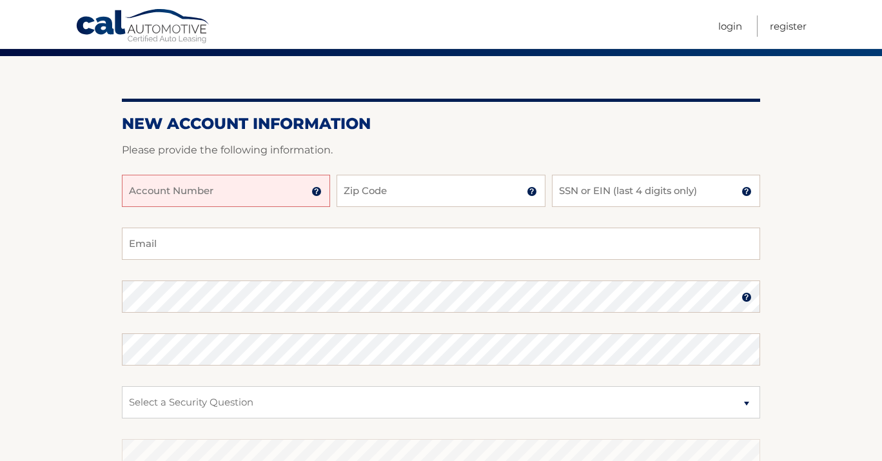
scroll to position [103, 0]
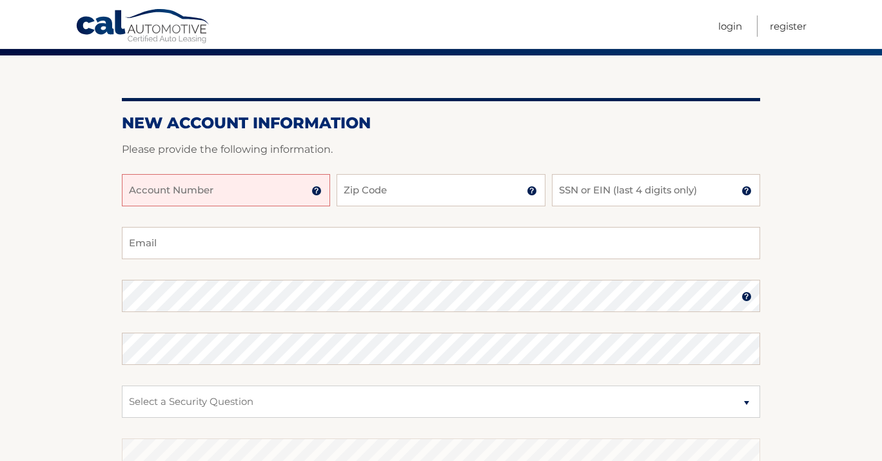
click at [275, 195] on input "Account Number" at bounding box center [226, 190] width 208 height 32
type input "N"
type input "44455972185"
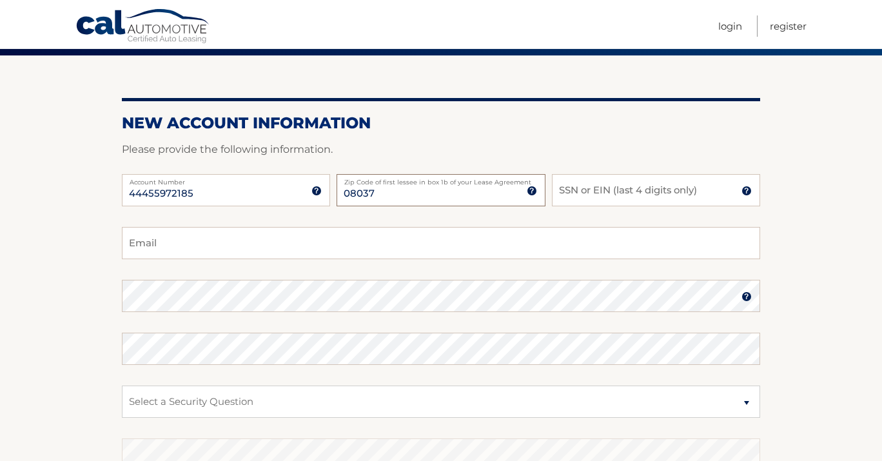
type input "08037"
type input "7887"
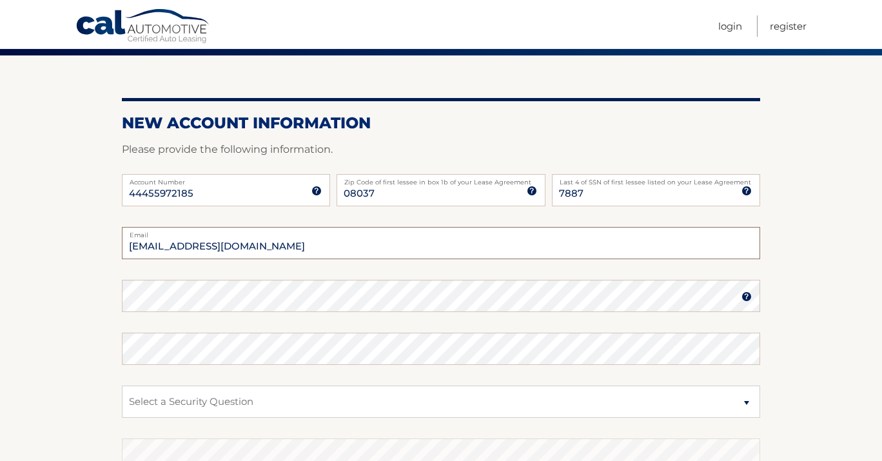
type input "fortestrong25@gmail.com"
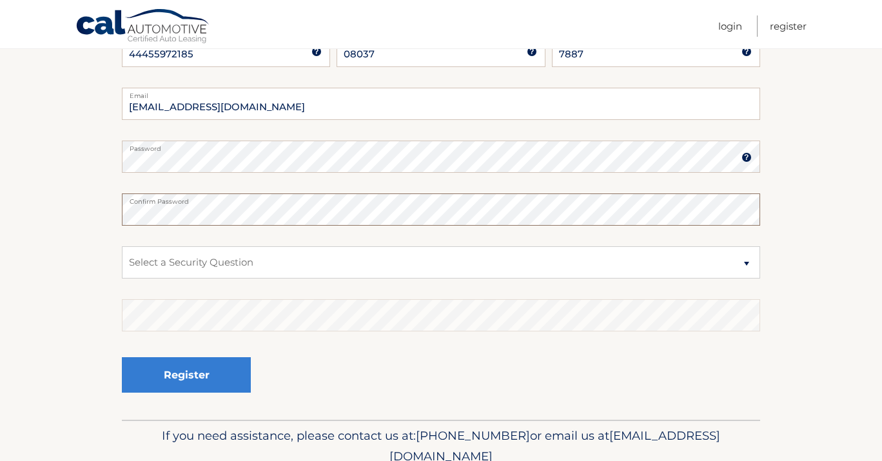
scroll to position [260, 0]
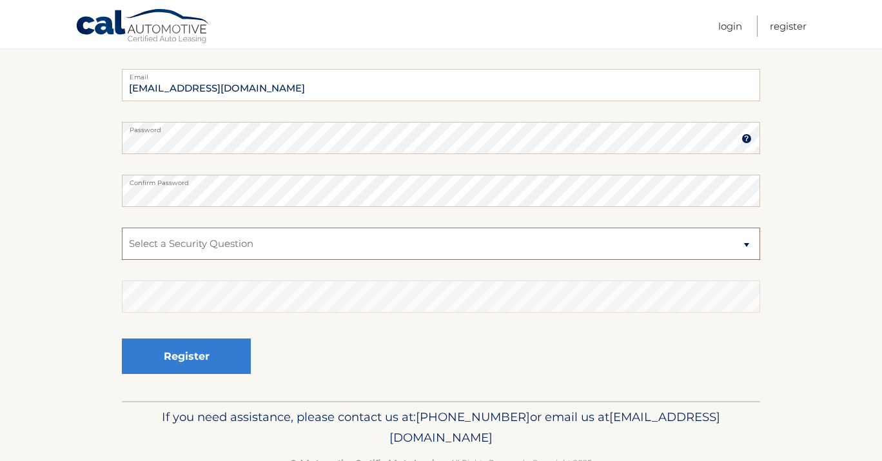
select select "1"
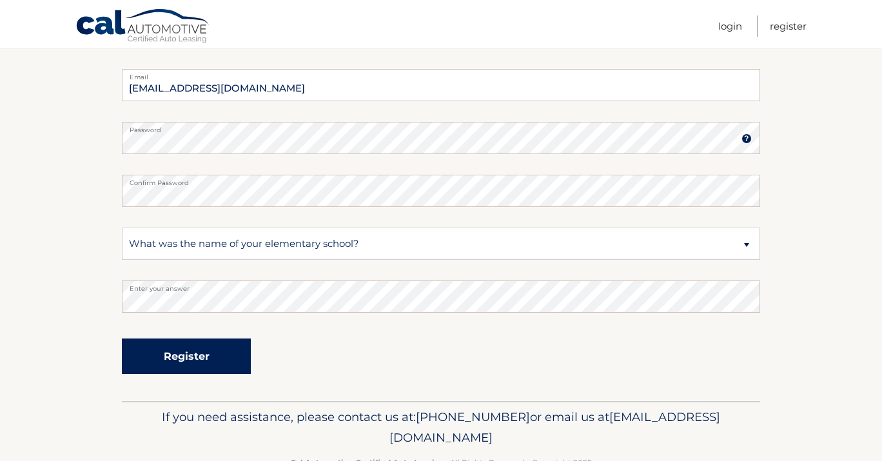
click at [205, 355] on button "Register" at bounding box center [186, 355] width 129 height 35
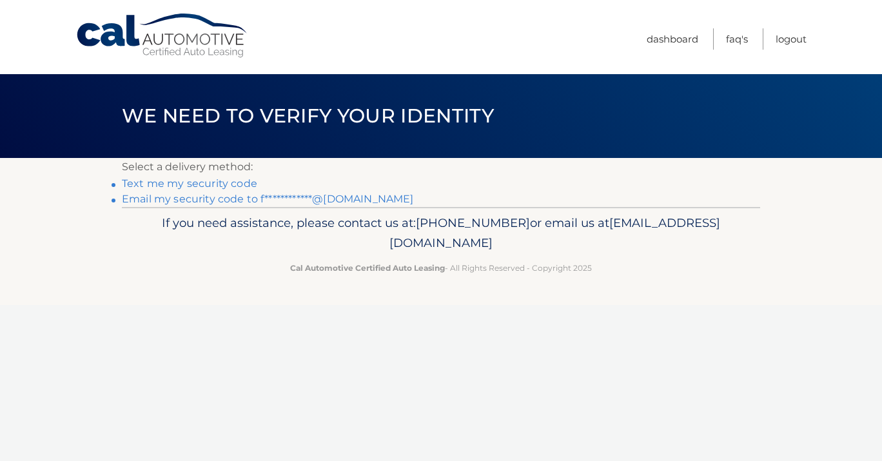
click at [235, 185] on link "Text me my security code" at bounding box center [189, 183] width 135 height 12
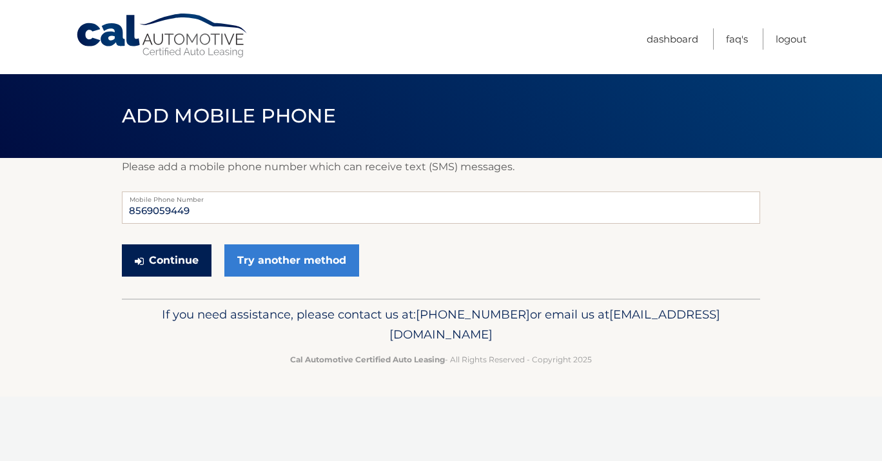
click at [204, 258] on button "Continue" at bounding box center [167, 260] width 90 height 32
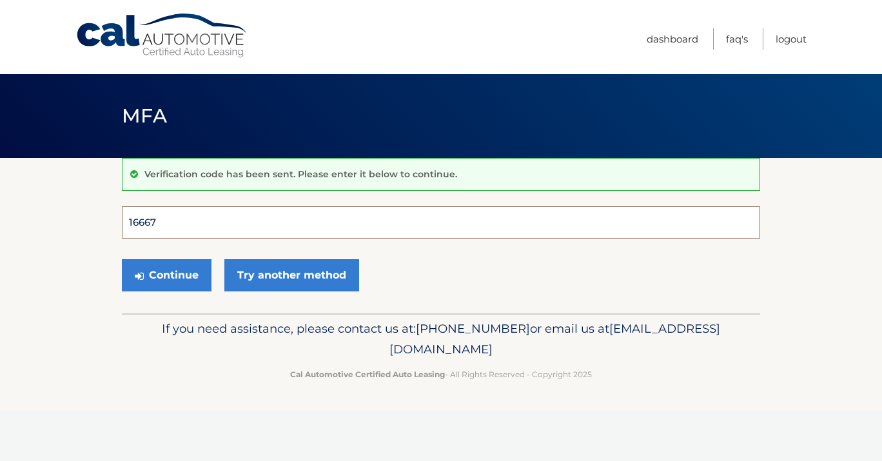
type input "166673"
click at [166, 275] on button "Continue" at bounding box center [167, 275] width 90 height 32
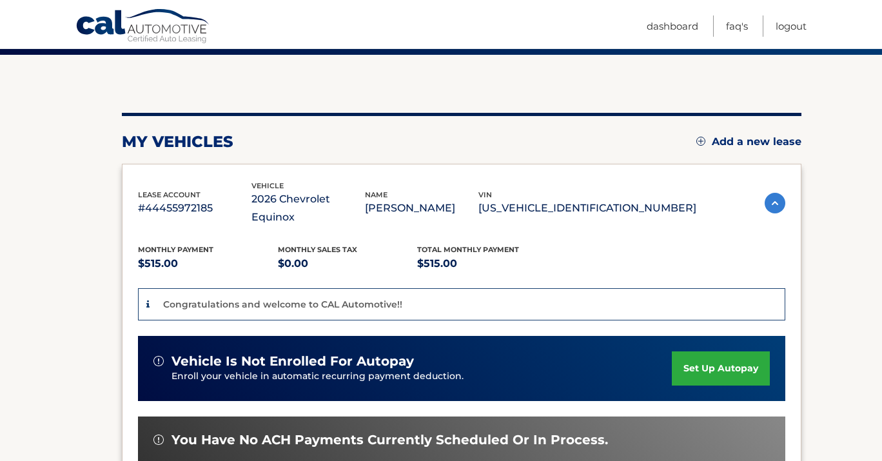
scroll to position [106, 0]
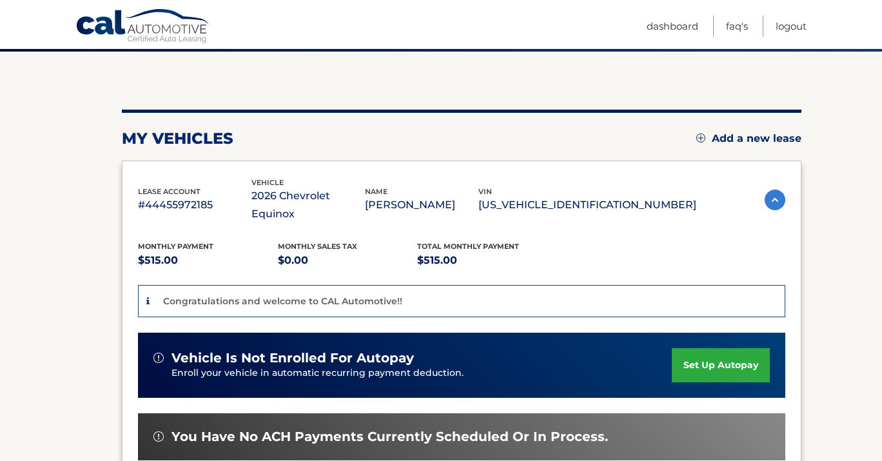
click at [710, 349] on link "set up autopay" at bounding box center [721, 365] width 98 height 34
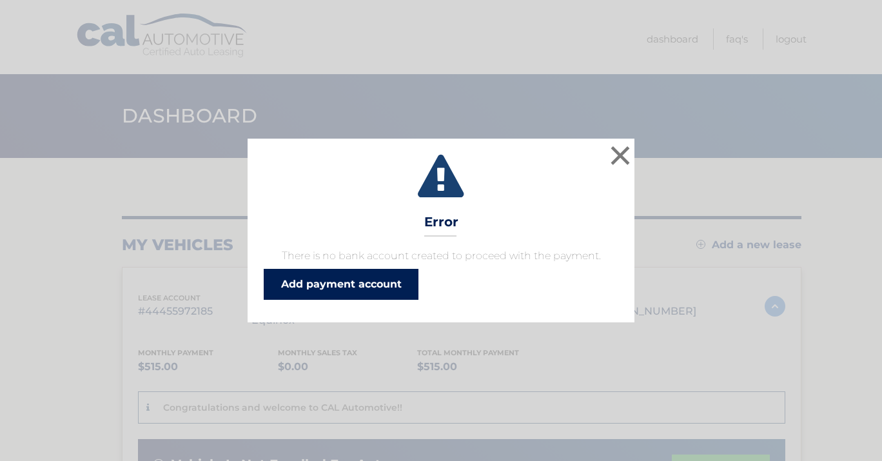
click at [370, 284] on link "Add payment account" at bounding box center [341, 284] width 155 height 31
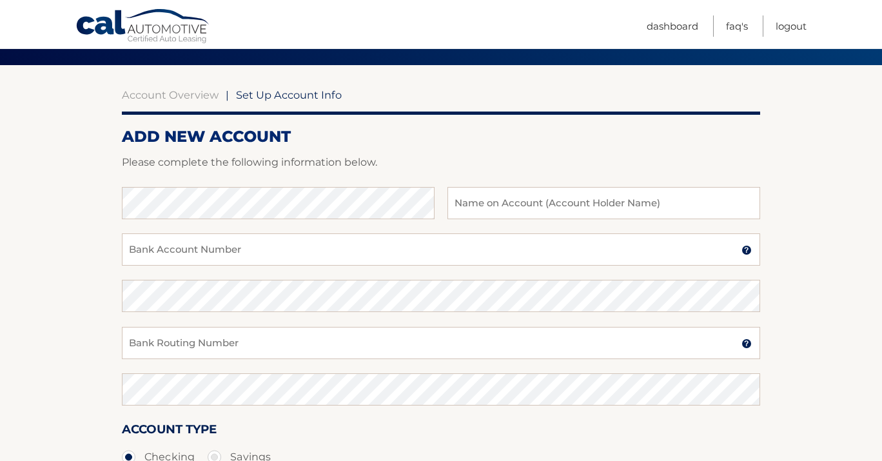
scroll to position [95, 0]
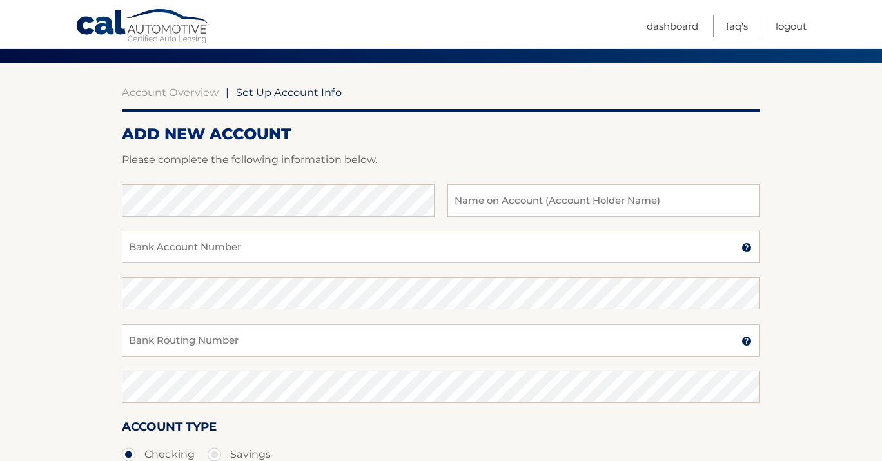
click at [279, 180] on div at bounding box center [441, 176] width 638 height 15
type input "Nicole Forte"
click at [248, 239] on input "Bank Account Number" at bounding box center [441, 247] width 638 height 32
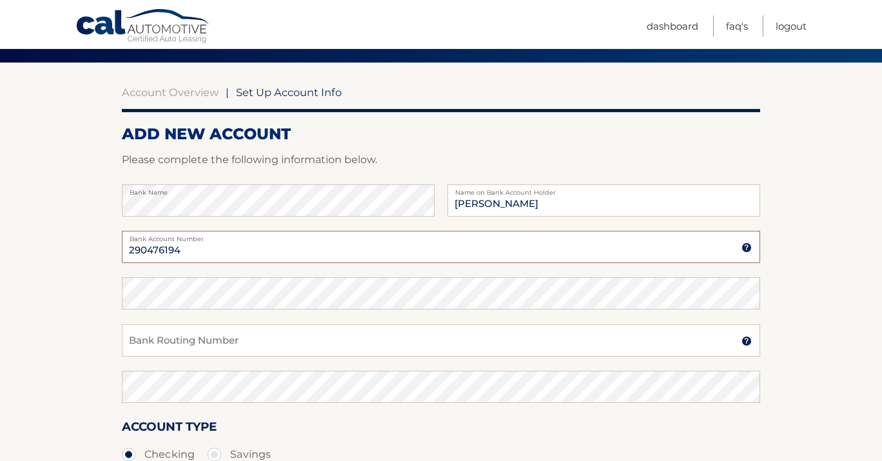
type input "290476194"
click at [240, 348] on input "Bank Routing Number" at bounding box center [441, 340] width 638 height 32
type input "031301422"
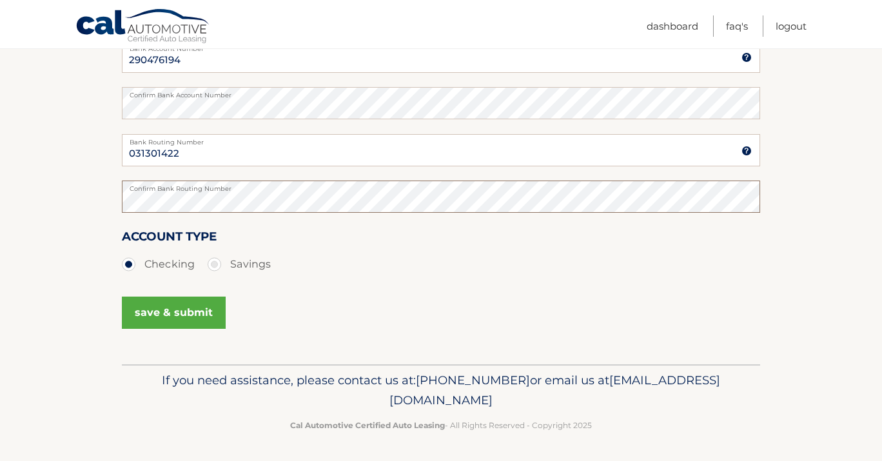
scroll to position [285, 0]
click at [193, 298] on button "save & submit" at bounding box center [174, 313] width 104 height 32
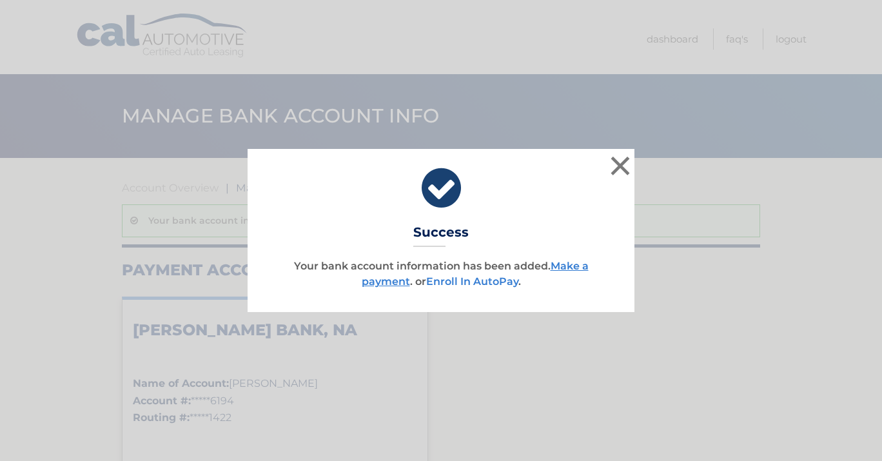
click at [484, 280] on link "Enroll In AutoPay" at bounding box center [472, 281] width 92 height 12
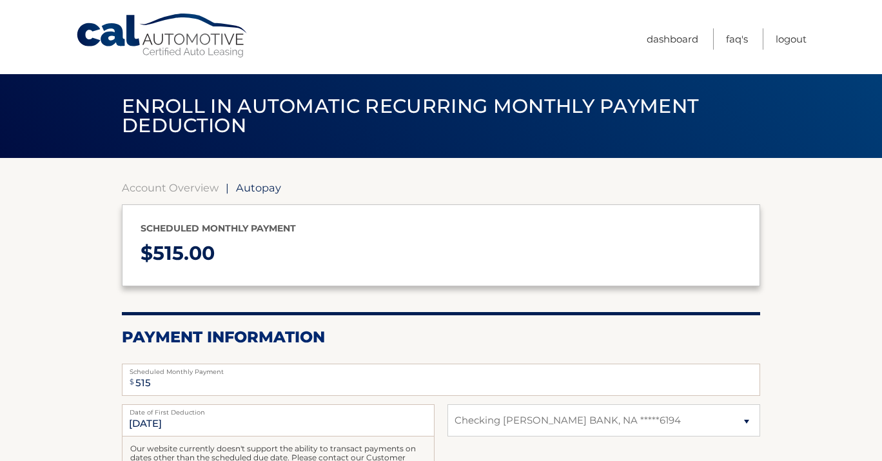
select select "OTFhMDhlZGQtMTkzYi00NzViLWIyYTItMjQ1NTE3ZjM1NzQ4"
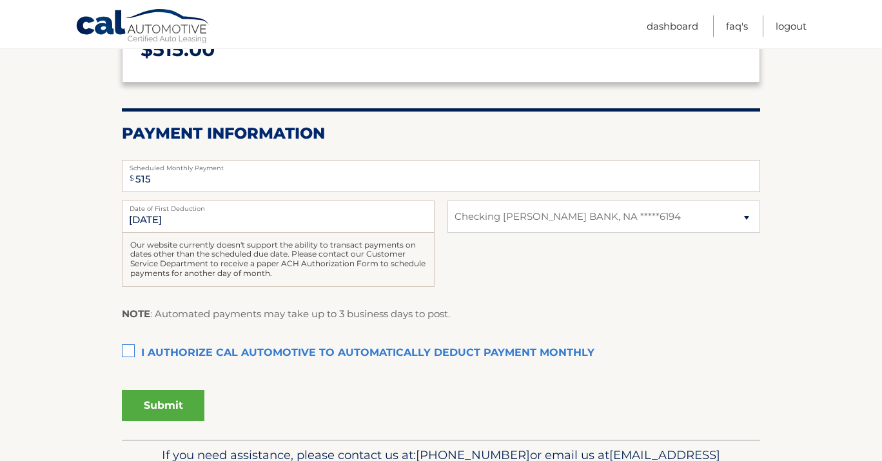
scroll to position [210, 0]
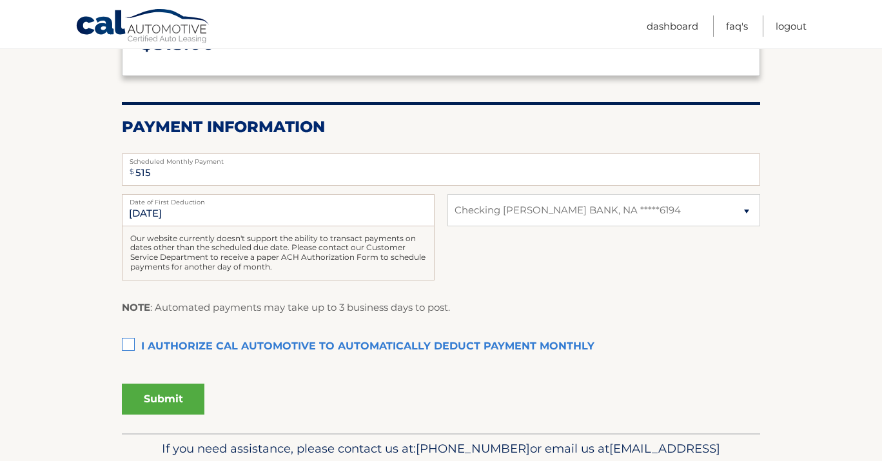
click at [126, 342] on label "I authorize cal automotive to automatically deduct payment monthly This checkbo…" at bounding box center [441, 347] width 638 height 26
click at [0, 0] on input "I authorize cal automotive to automatically deduct payment monthly This checkbo…" at bounding box center [0, 0] width 0 height 0
click at [151, 389] on button "Submit" at bounding box center [163, 399] width 83 height 31
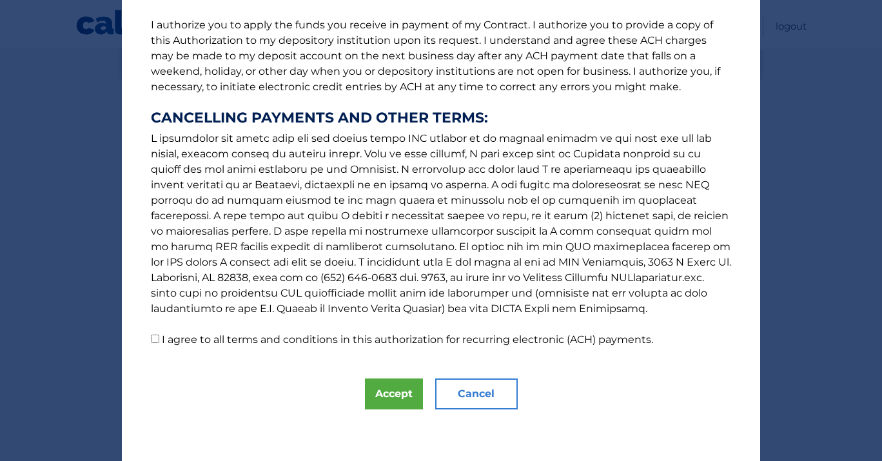
scroll to position [164, 0]
click at [257, 344] on label "I agree to all terms and conditions in this authorization for recurring electro…" at bounding box center [407, 339] width 491 height 12
click at [159, 343] on input "I agree to all terms and conditions in this authorization for recurring electro…" at bounding box center [155, 339] width 8 height 8
checkbox input "true"
click at [406, 402] on button "Accept" at bounding box center [394, 393] width 58 height 31
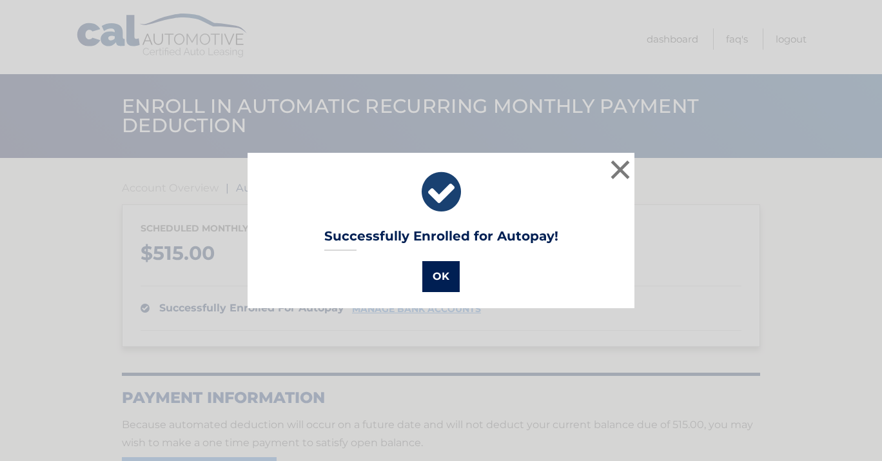
click at [446, 281] on button "OK" at bounding box center [440, 276] width 37 height 31
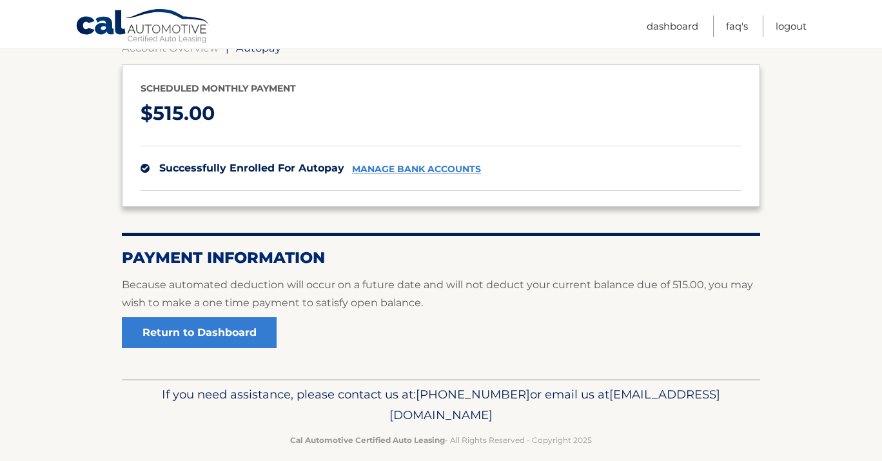
scroll to position [141, 0]
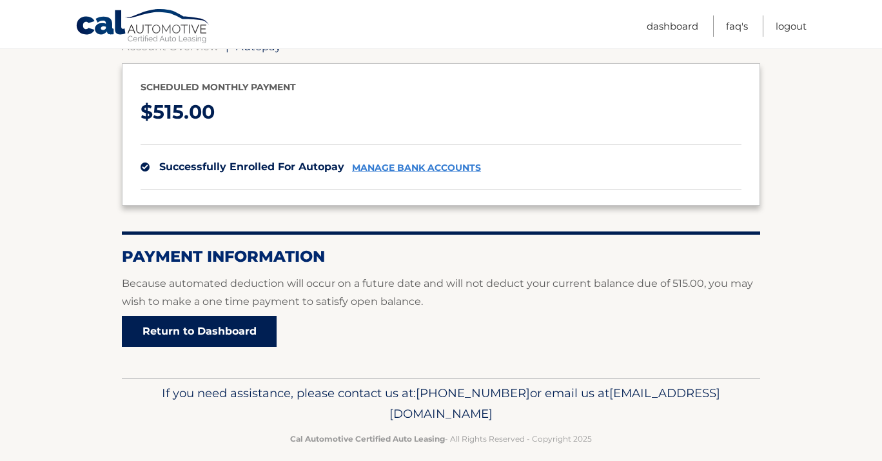
click at [177, 337] on link "Return to Dashboard" at bounding box center [199, 331] width 155 height 31
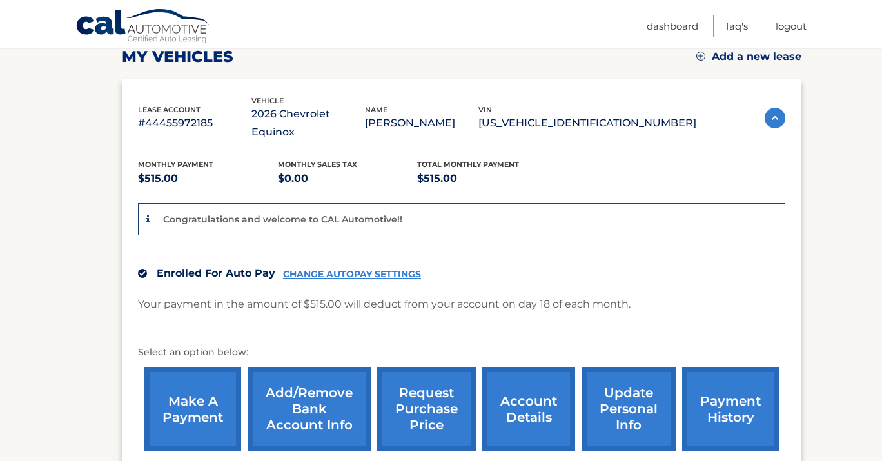
scroll to position [188, 0]
